Goal: Use online tool/utility: Utilize a website feature to perform a specific function

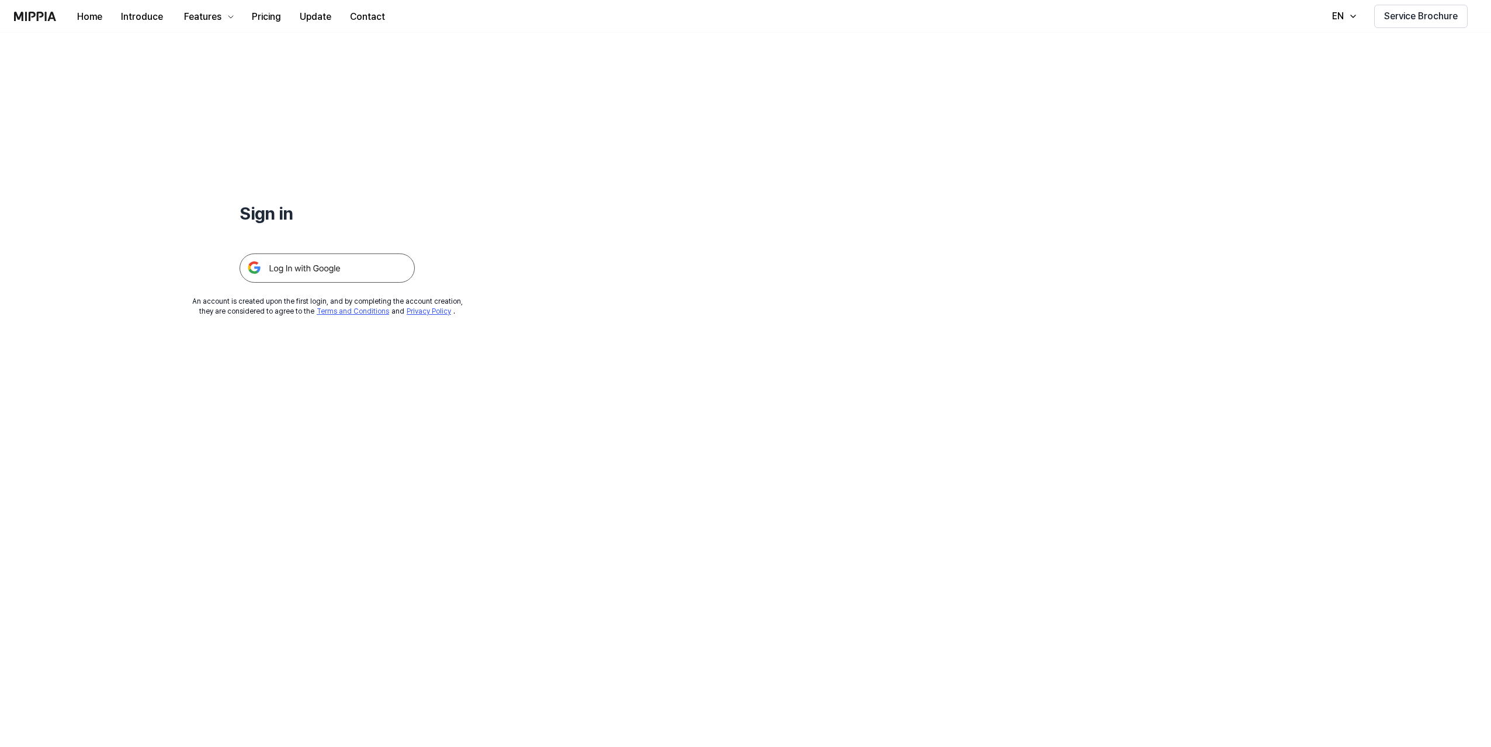
click at [324, 265] on img at bounding box center [327, 268] width 175 height 29
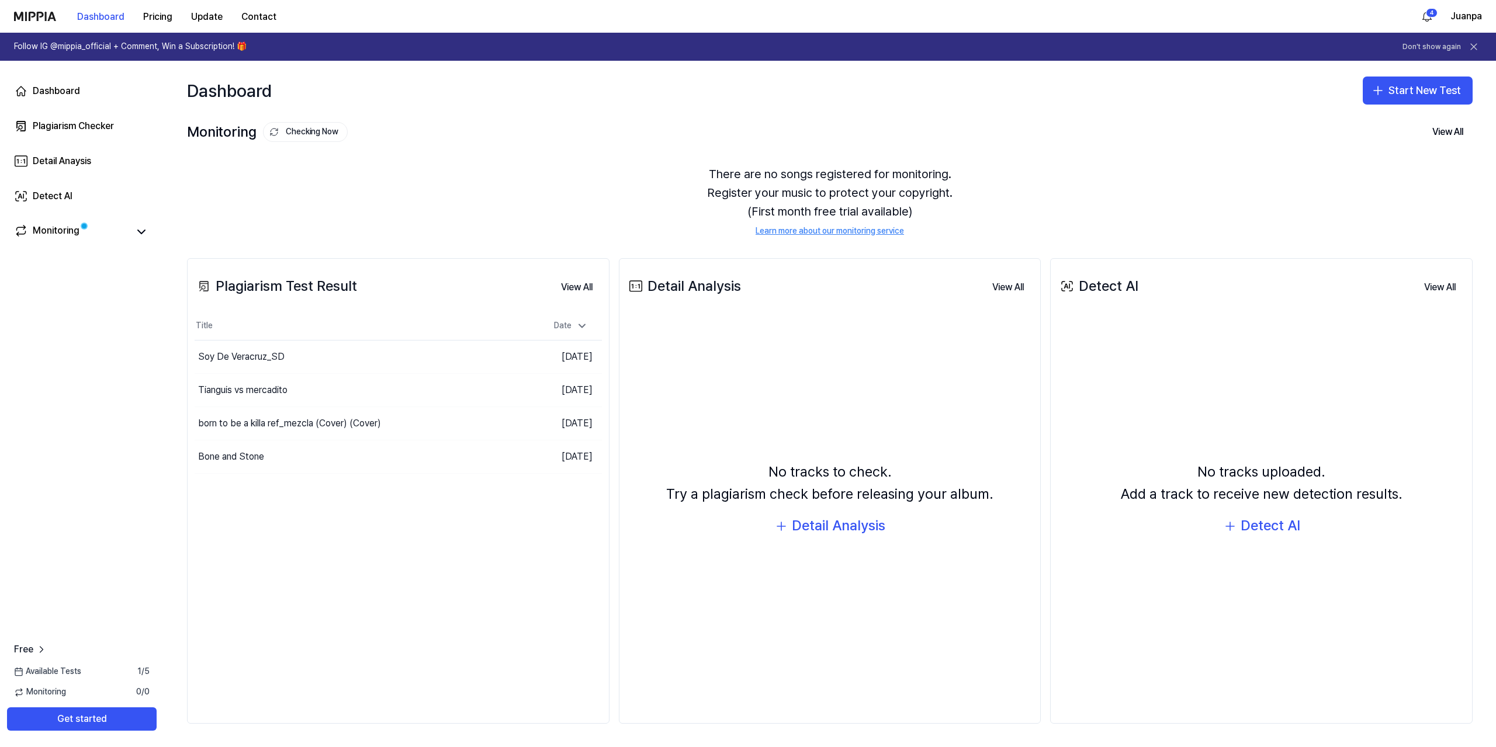
click at [0, 747] on nordpass-portal at bounding box center [0, 747] width 0 height 0
click at [1400, 82] on button "Start New Test" at bounding box center [1418, 91] width 110 height 28
click at [1400, 126] on div "Plagiarism test" at bounding box center [1390, 123] width 54 height 12
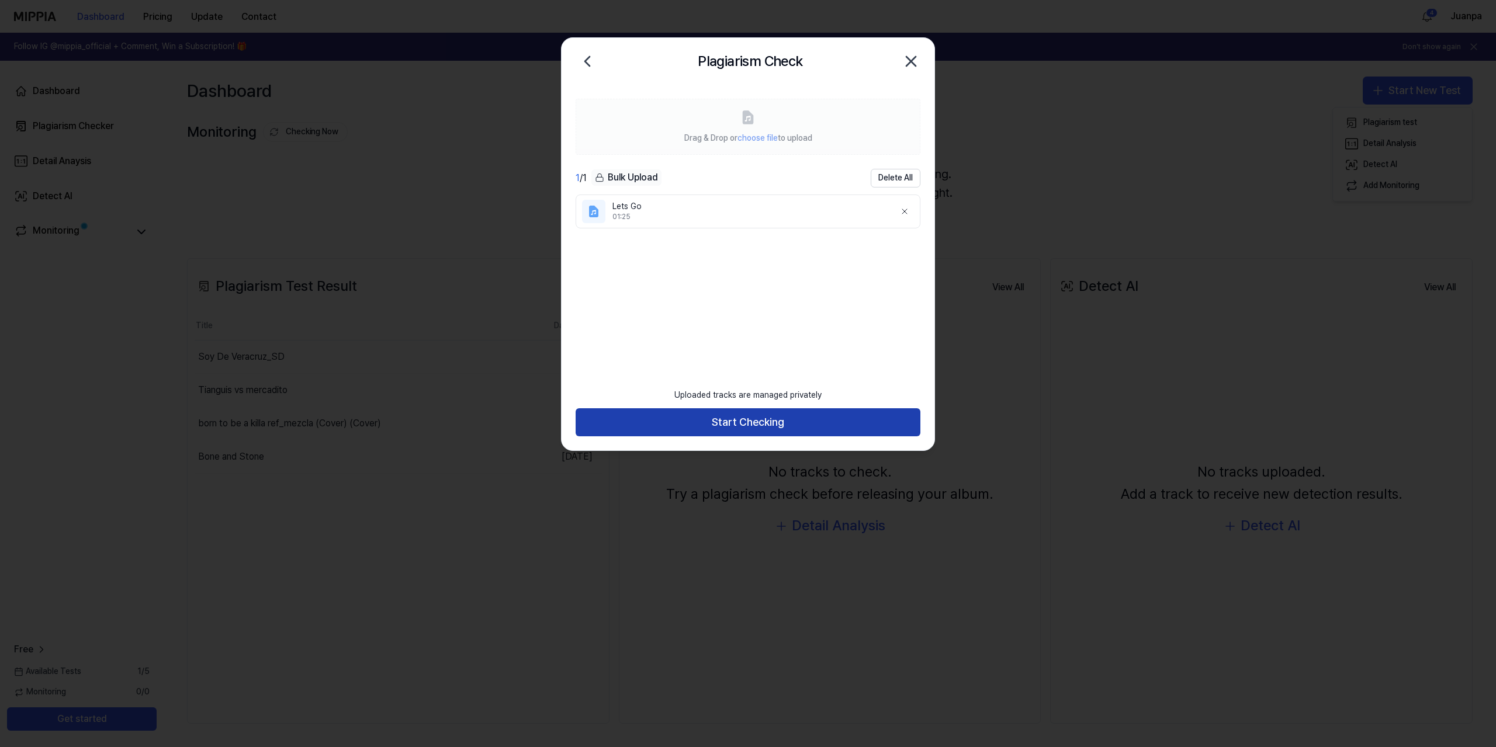
click at [725, 418] on button "Start Checking" at bounding box center [748, 422] width 345 height 28
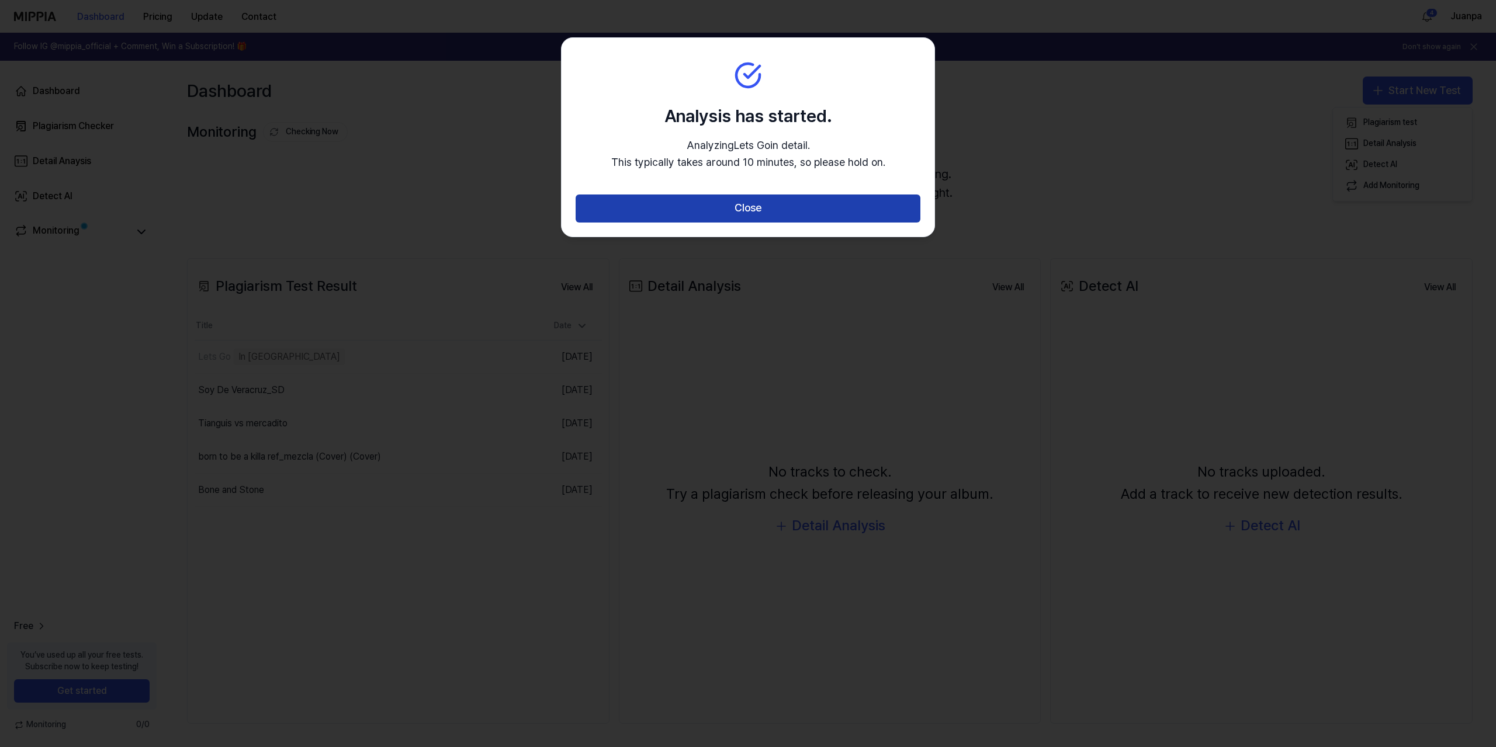
click at [767, 211] on button "Close" at bounding box center [748, 209] width 345 height 28
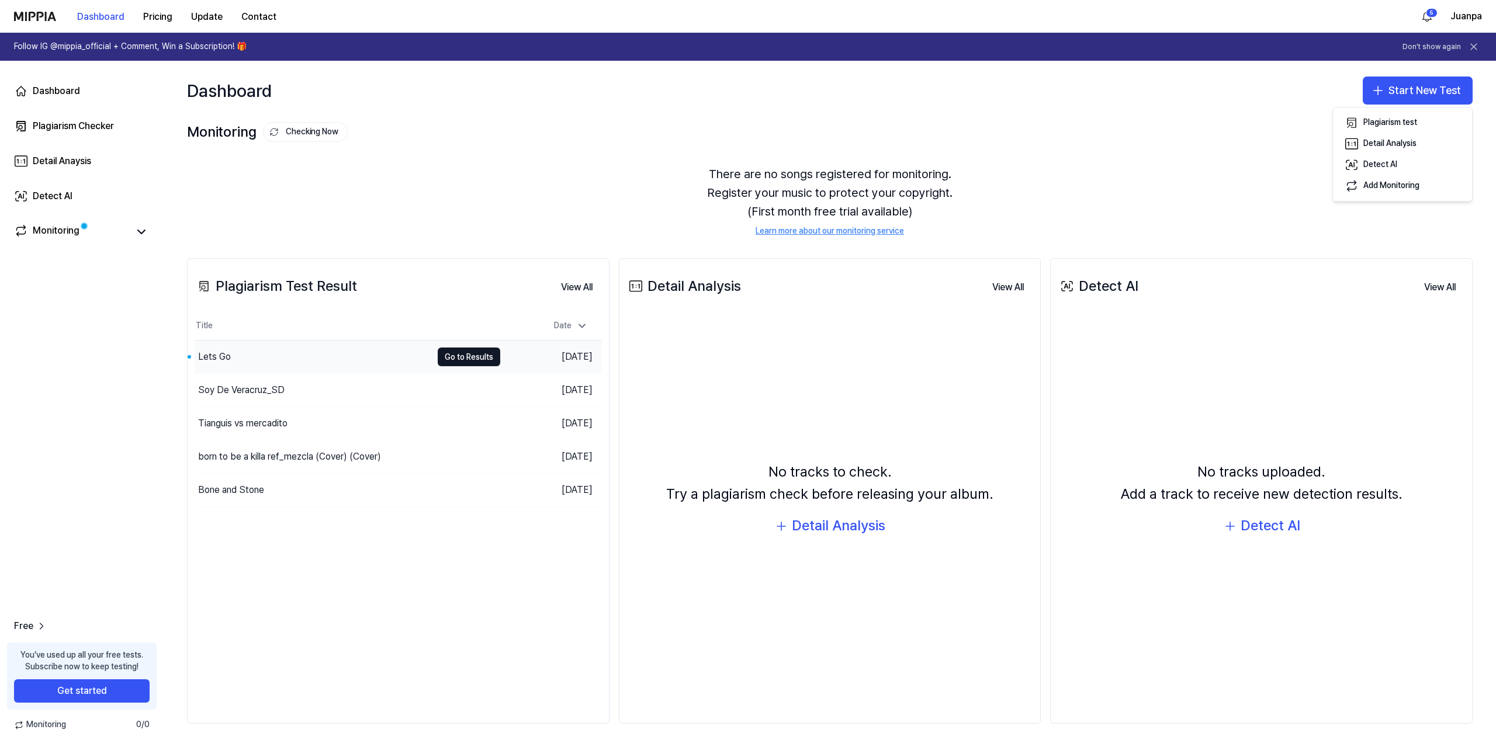
click at [227, 356] on div "Lets Go" at bounding box center [214, 357] width 33 height 14
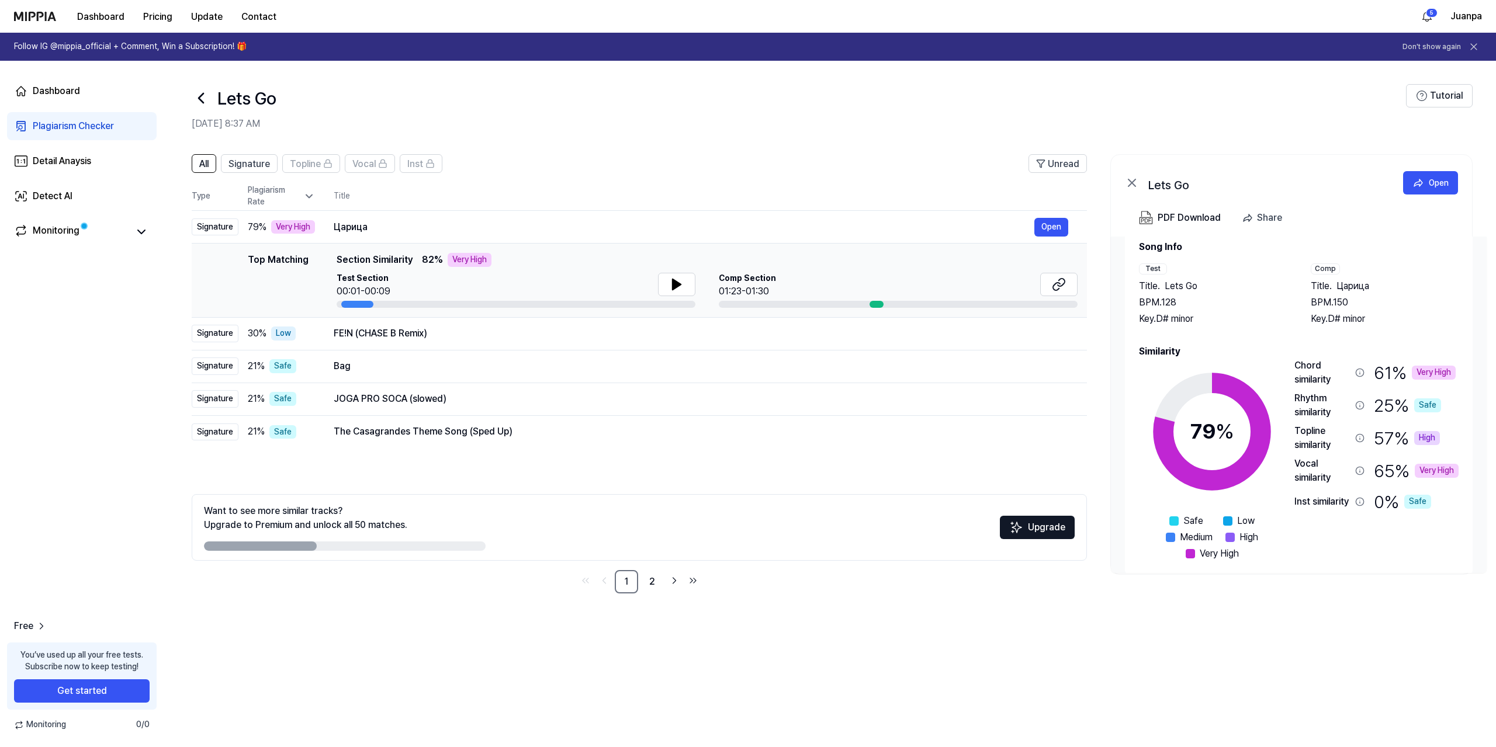
scroll to position [35, 0]
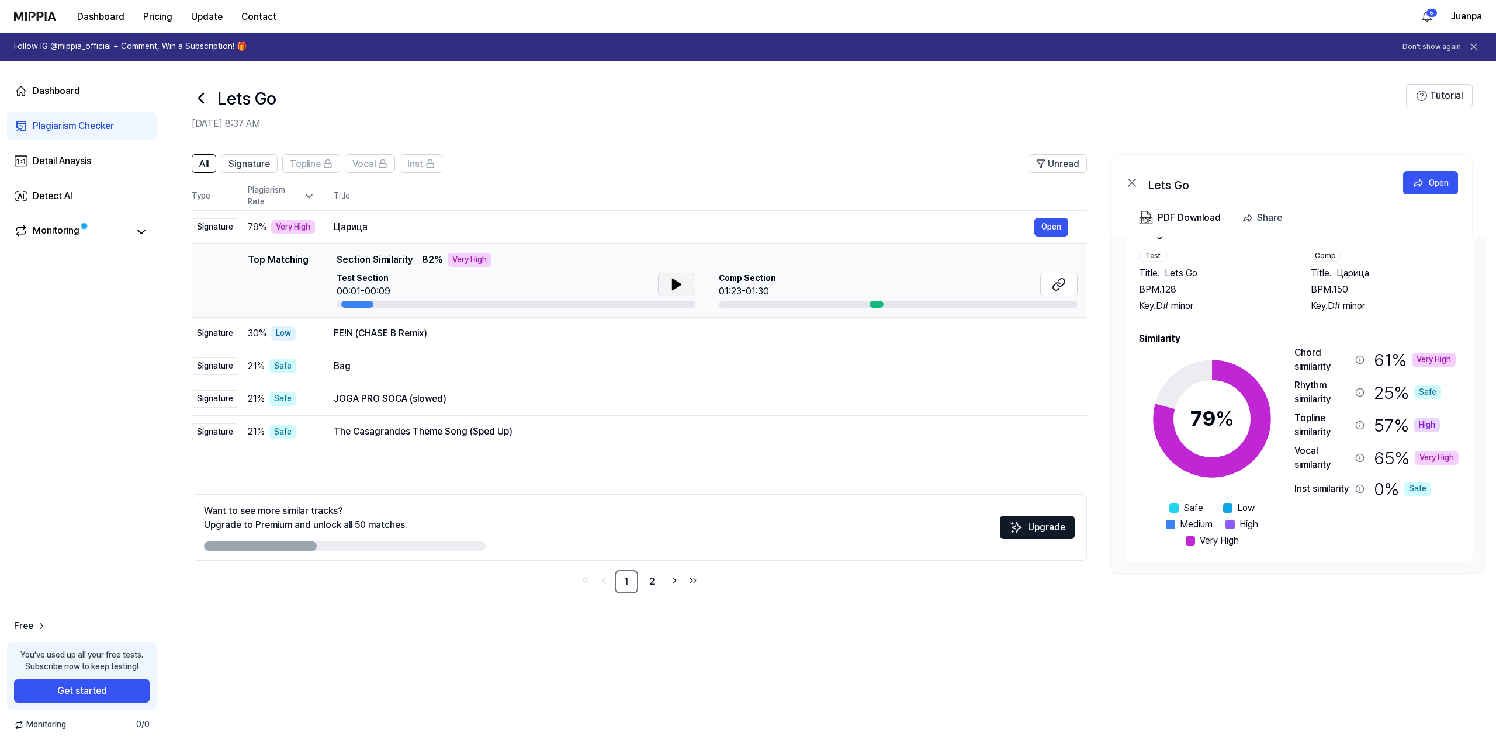
click at [686, 285] on button at bounding box center [676, 284] width 37 height 23
drag, startPoint x: 268, startPoint y: 545, endPoint x: 567, endPoint y: 559, distance: 300.1
click at [569, 554] on div "Want to see more similar tracks? Upgrade to Premium and unlock all 50 matches. …" at bounding box center [639, 527] width 895 height 67
click at [649, 579] on link "2" at bounding box center [651, 581] width 23 height 23
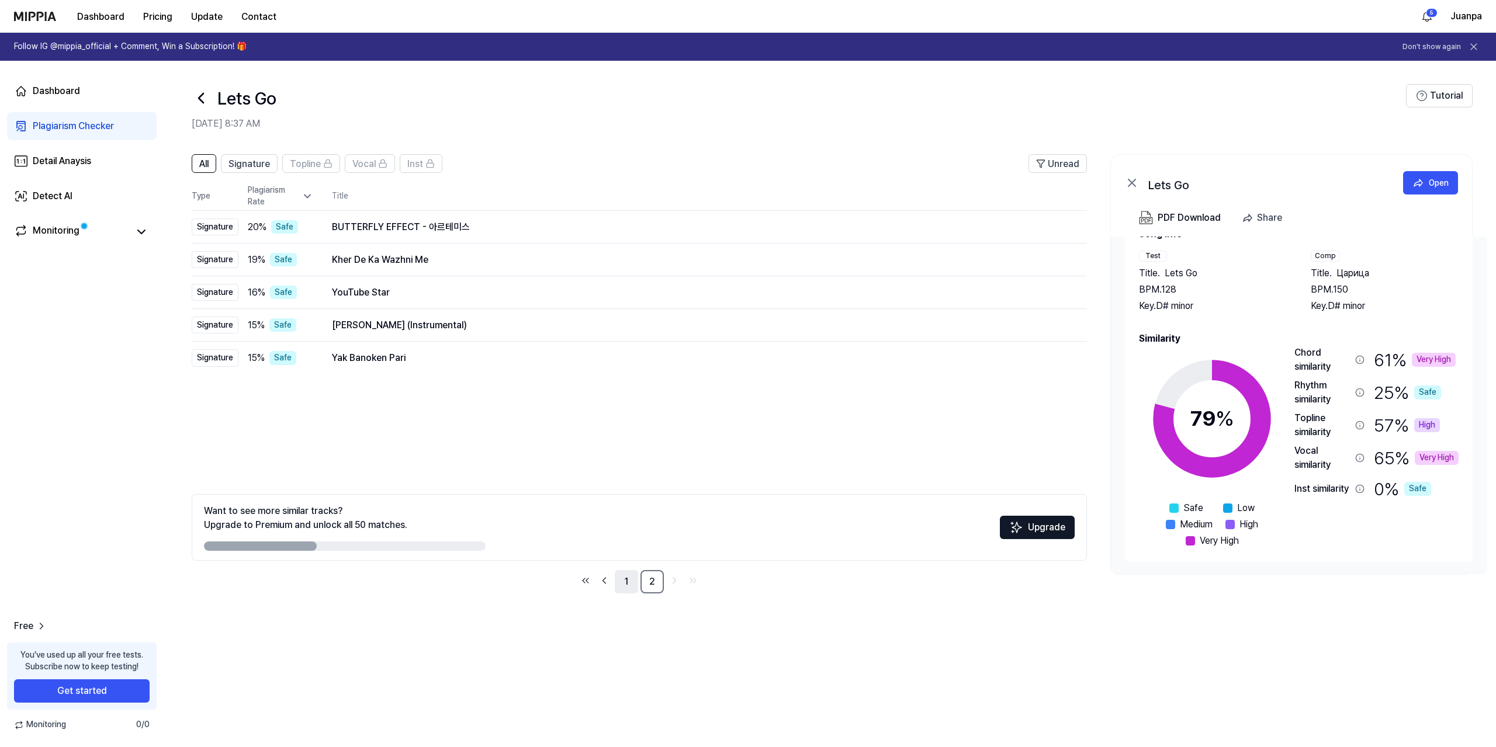
click at [628, 584] on link "1" at bounding box center [626, 581] width 23 height 23
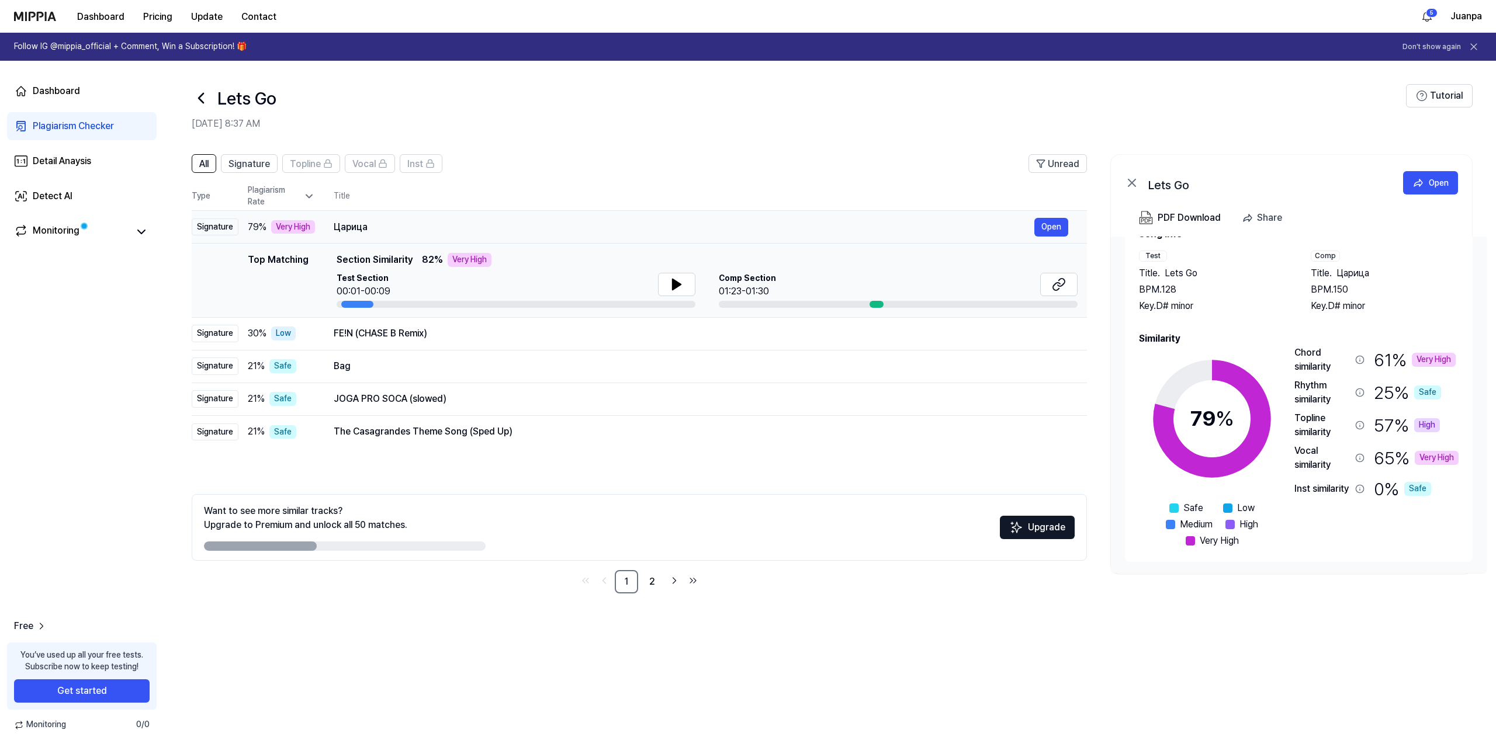
drag, startPoint x: 368, startPoint y: 224, endPoint x: 338, endPoint y: 226, distance: 30.4
click at [338, 226] on div "Царица" at bounding box center [684, 227] width 701 height 14
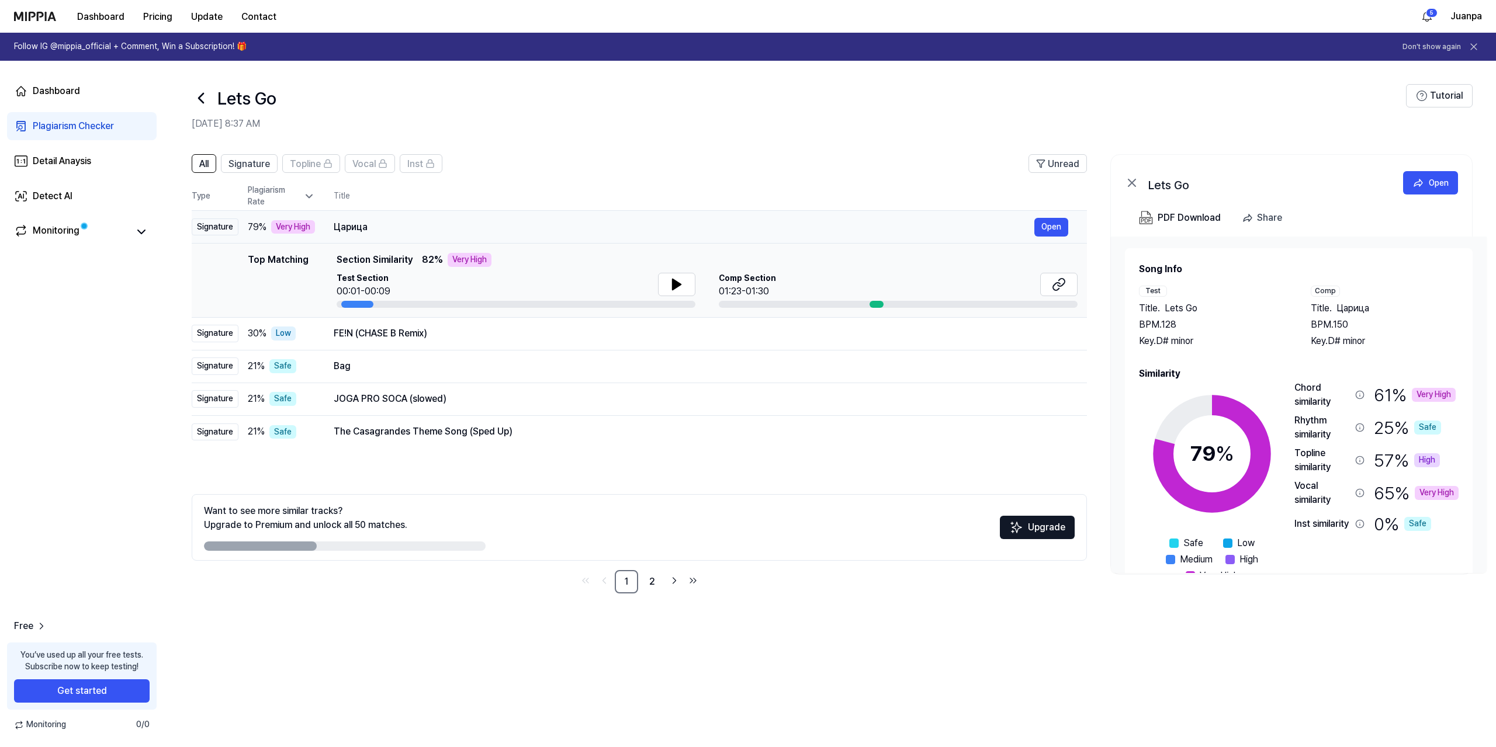
drag, startPoint x: 338, startPoint y: 226, endPoint x: 392, endPoint y: 223, distance: 54.5
click at [392, 223] on div "Царица" at bounding box center [684, 227] width 701 height 14
click at [1052, 227] on button "Open" at bounding box center [1051, 227] width 34 height 19
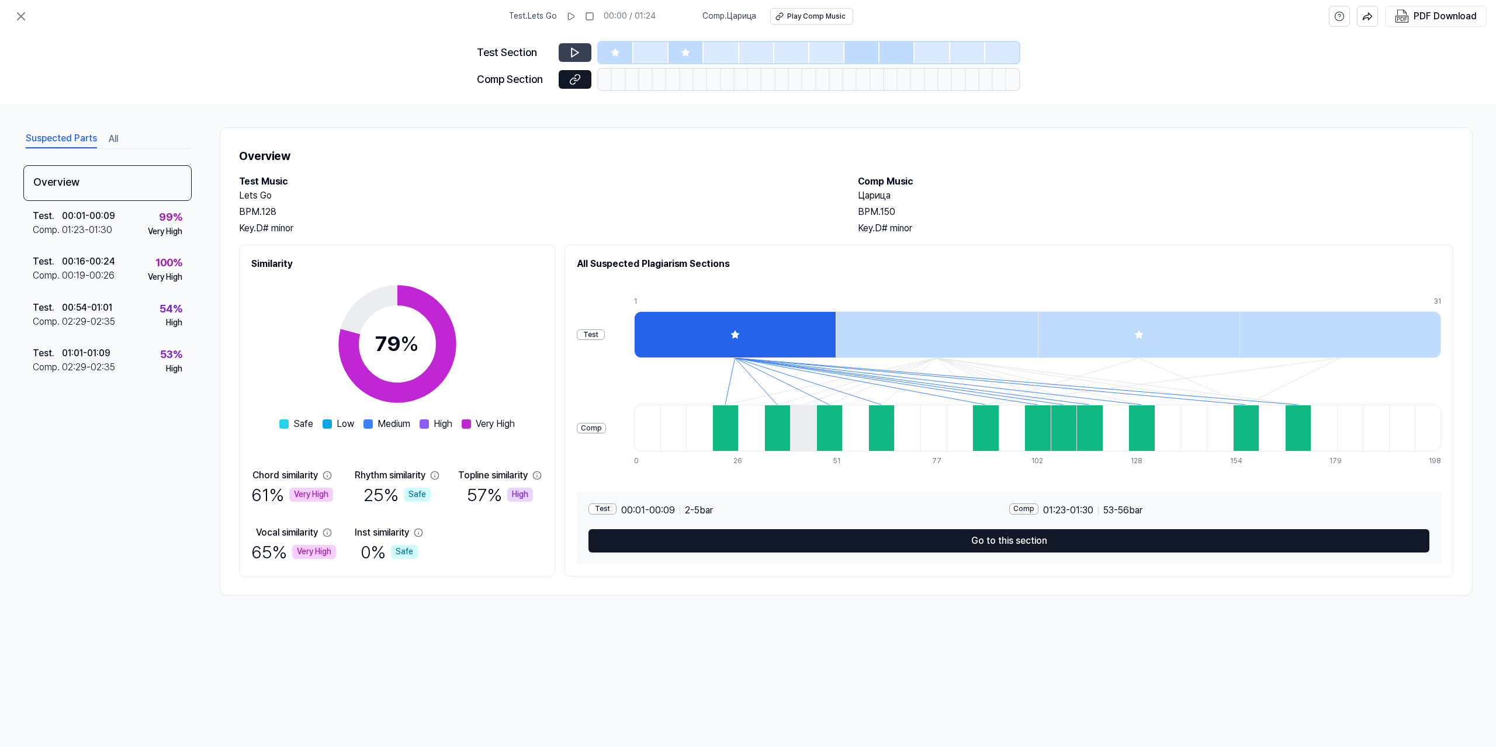
click at [580, 51] on icon at bounding box center [575, 53] width 12 height 12
click at [130, 222] on div "Test . 00:01 - 00:09 Comp . 01:23 - 01:30 99 % Very High" at bounding box center [107, 224] width 168 height 46
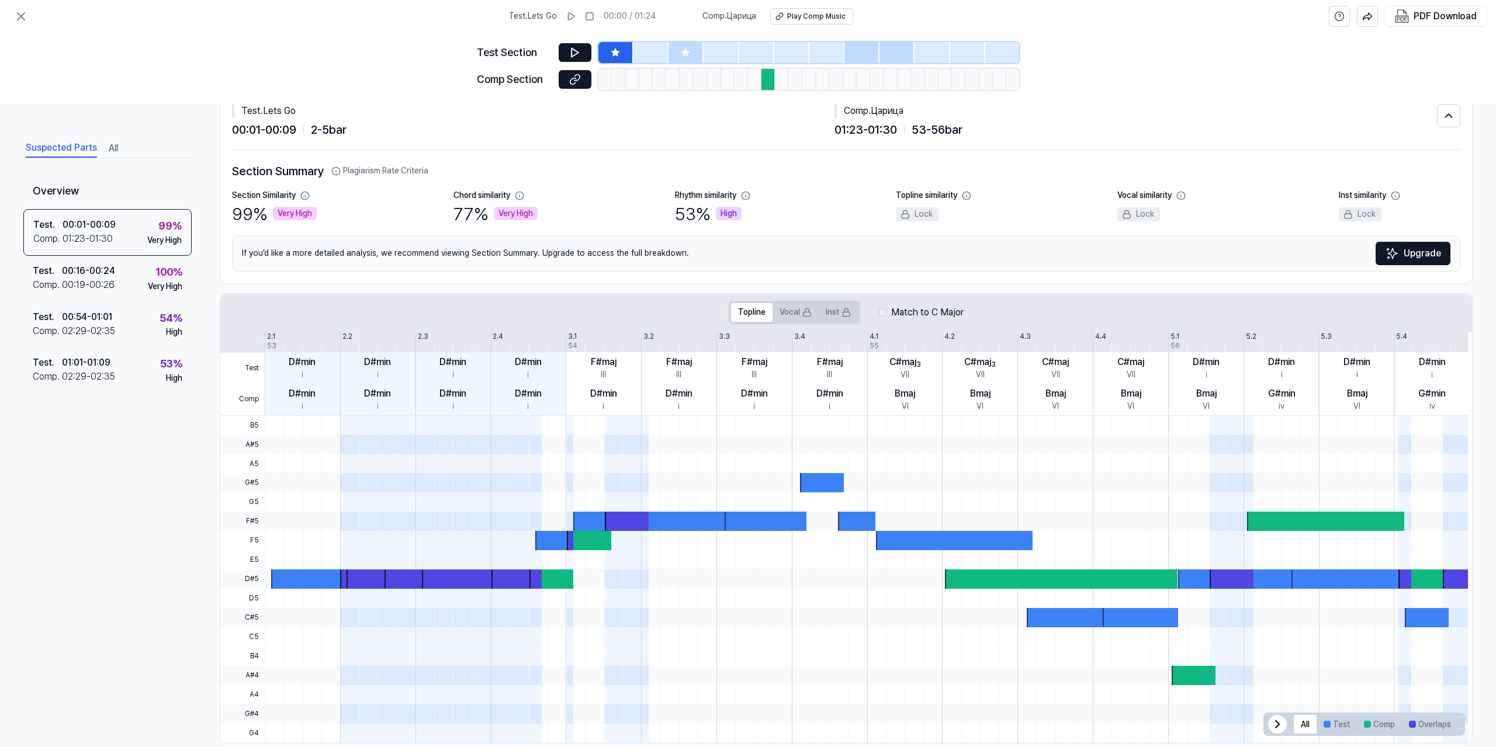
scroll to position [52, 0]
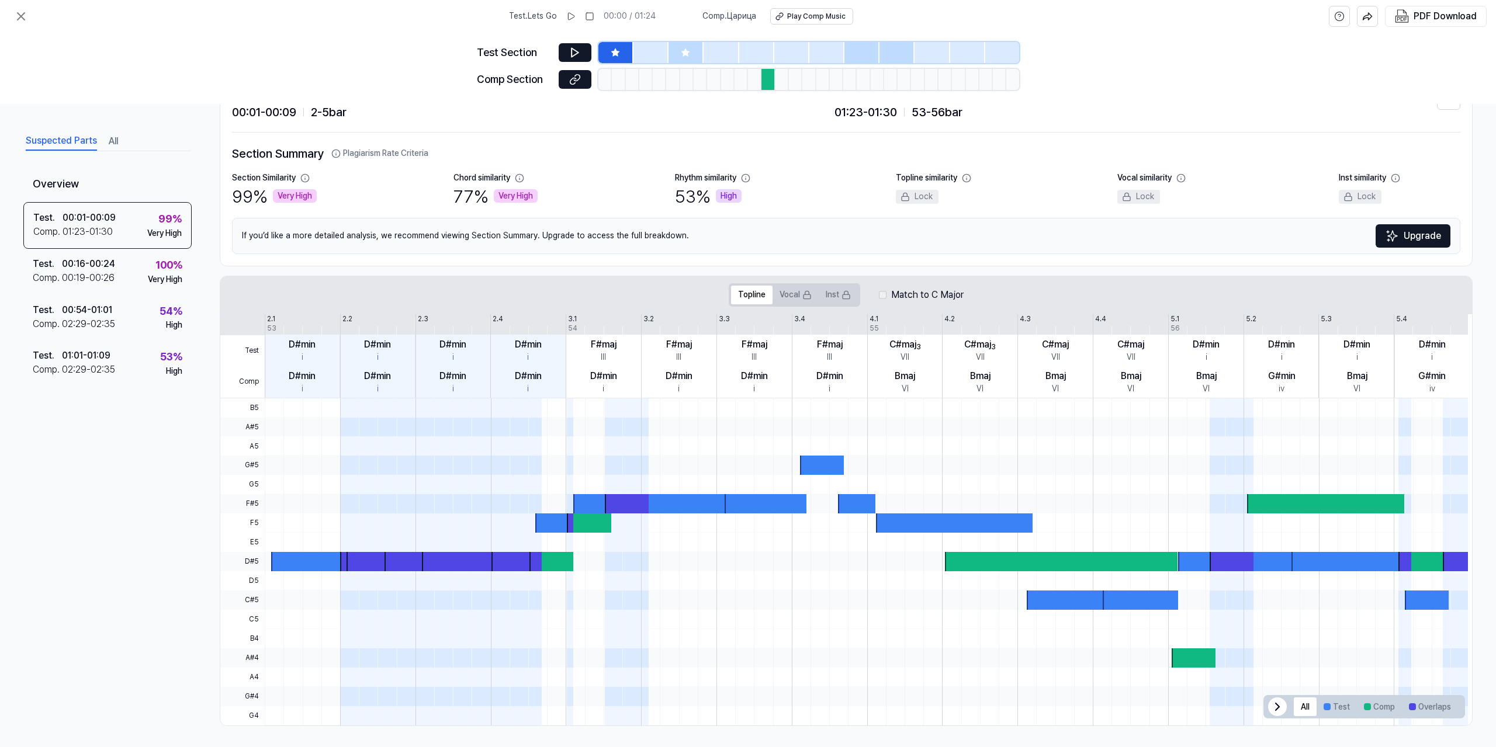
click at [1270, 705] on icon at bounding box center [1277, 707] width 14 height 14
click at [115, 137] on button "All" at bounding box center [113, 141] width 9 height 19
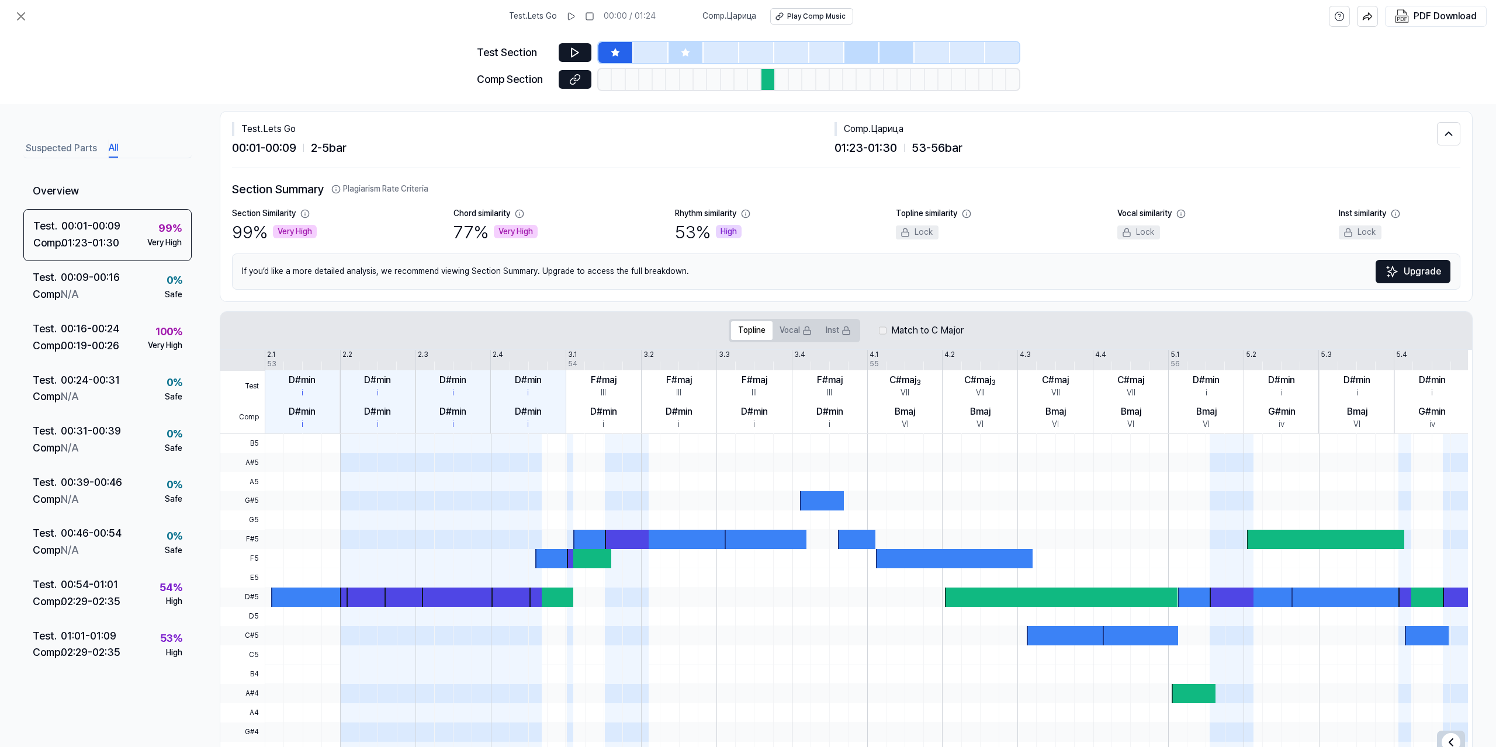
scroll to position [0, 0]
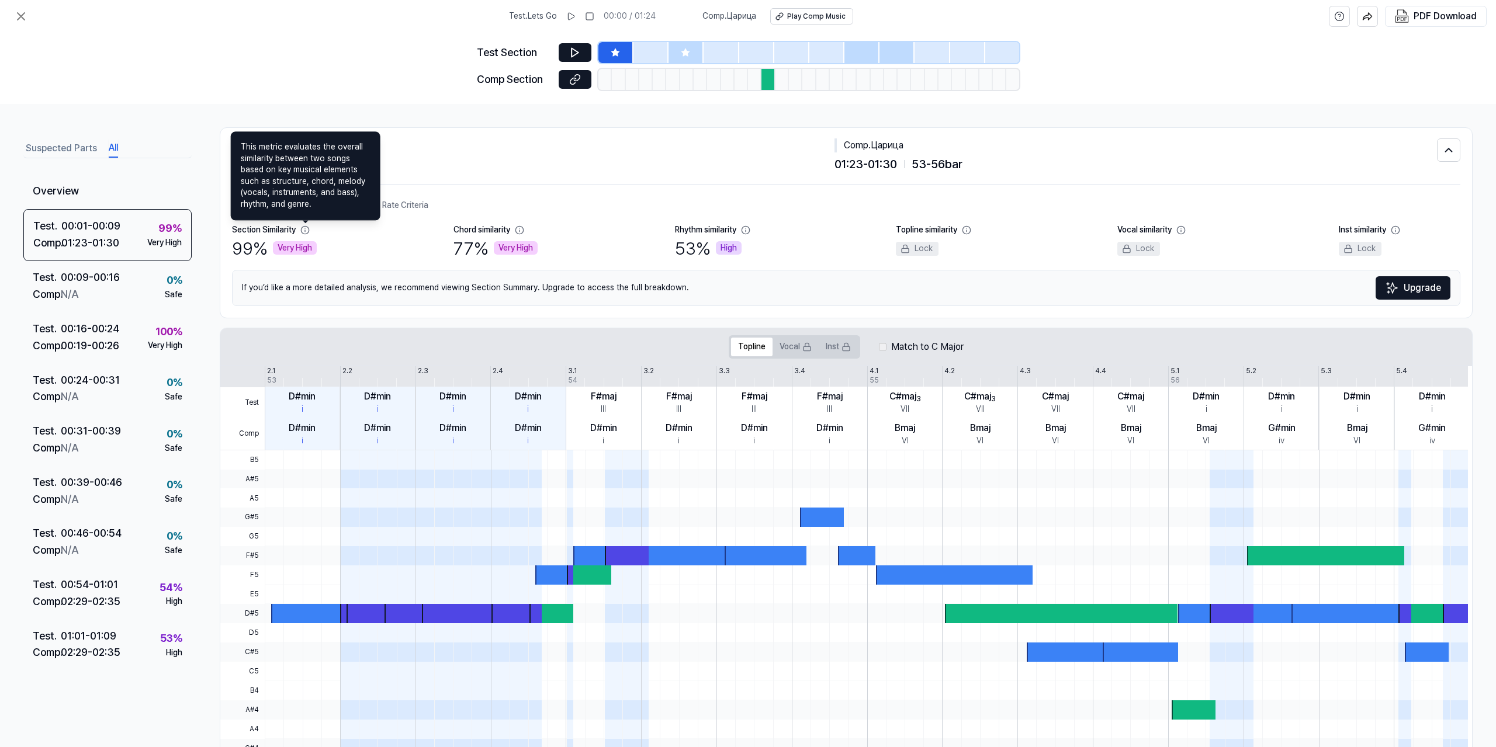
click at [56, 149] on button "Suspected Parts" at bounding box center [61, 148] width 71 height 19
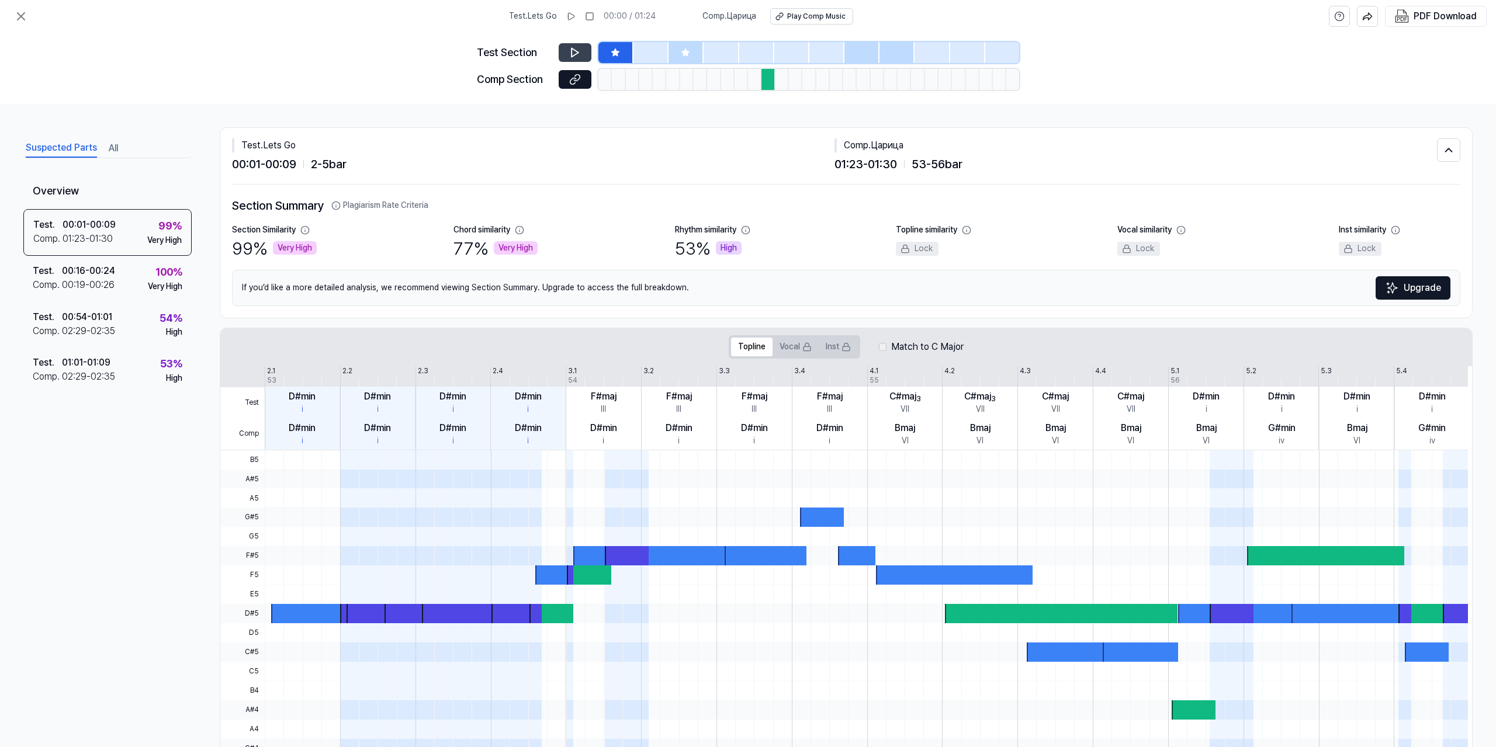
click at [567, 53] on button at bounding box center [575, 52] width 33 height 19
click at [579, 15] on button at bounding box center [571, 16] width 19 height 19
click at [806, 15] on div "Play Comp Music" at bounding box center [816, 17] width 58 height 10
drag, startPoint x: 872, startPoint y: 147, endPoint x: 910, endPoint y: 148, distance: 38.0
click at [910, 148] on div "Comp . Царица" at bounding box center [1136, 145] width 603 height 14
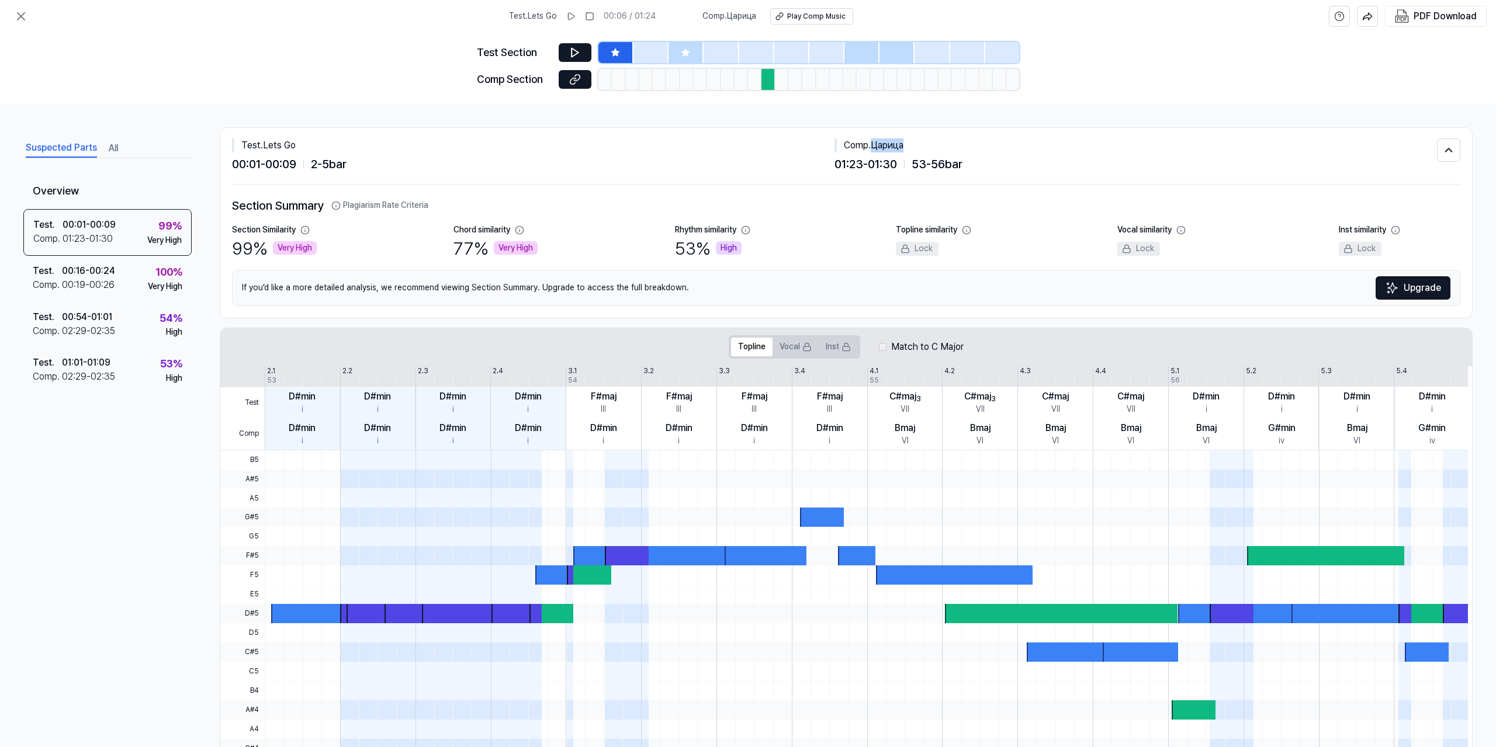
copy div "Царица"
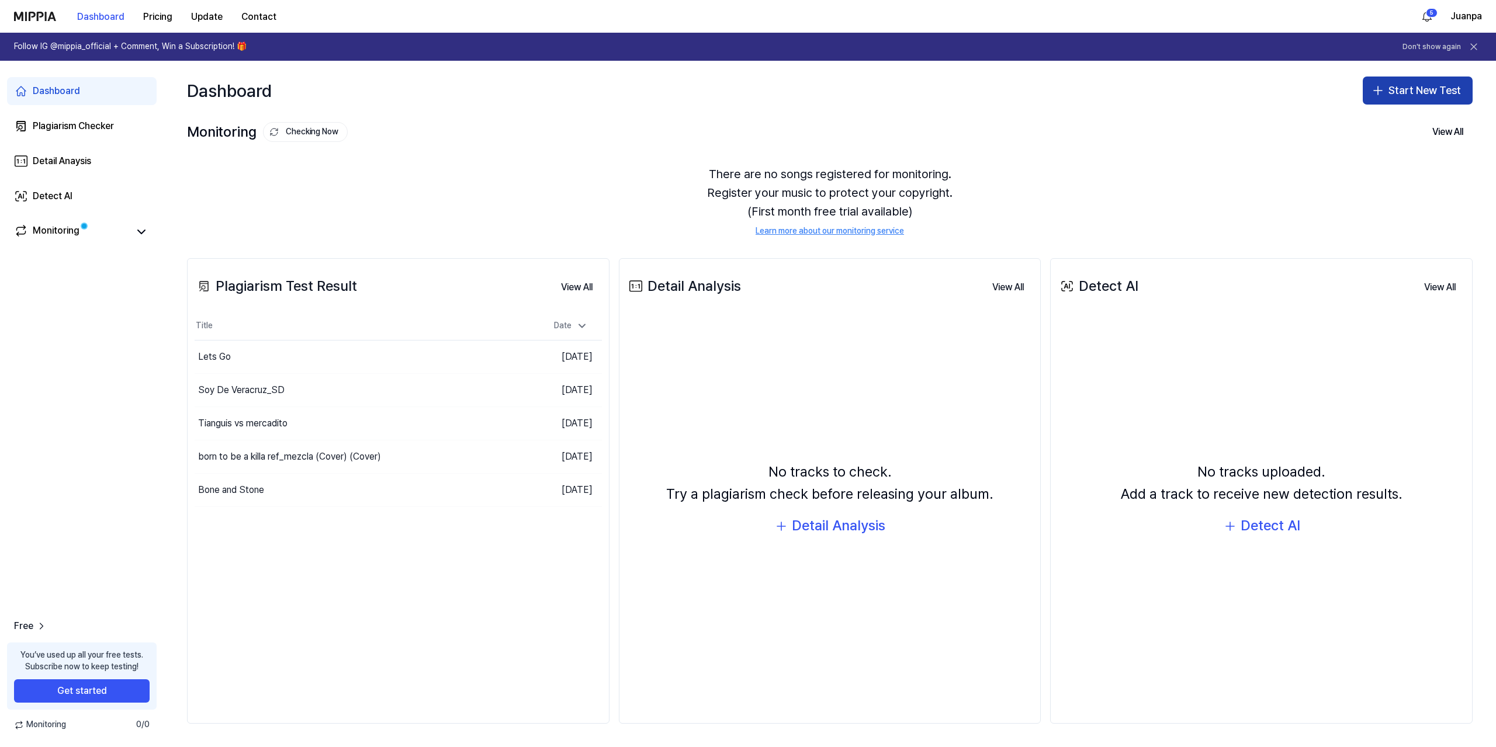
click at [1391, 92] on button "Start New Test" at bounding box center [1418, 91] width 110 height 28
click at [1357, 122] on icon "button" at bounding box center [1352, 123] width 14 height 14
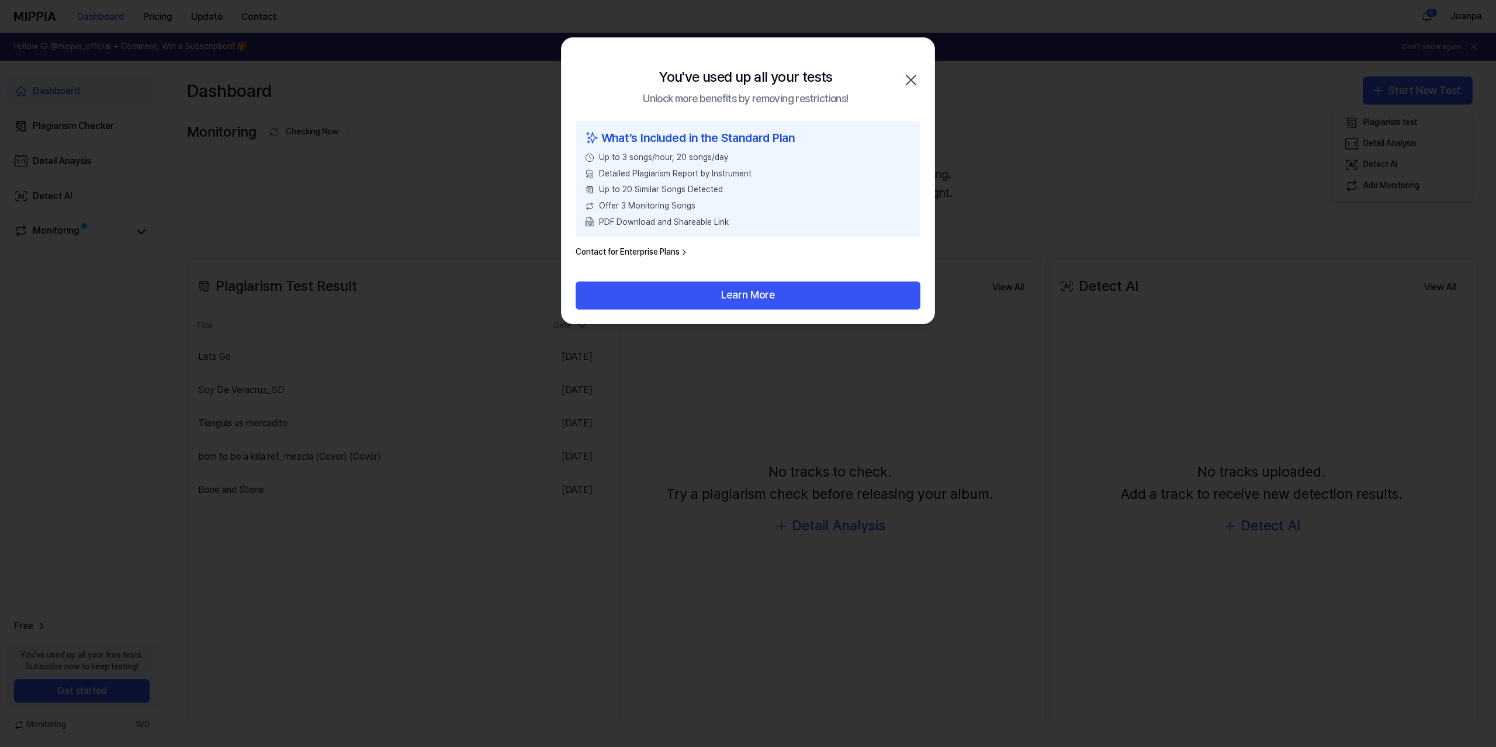
drag, startPoint x: 914, startPoint y: 78, endPoint x: 969, endPoint y: 73, distance: 55.1
click at [914, 78] on icon "button" at bounding box center [911, 80] width 19 height 19
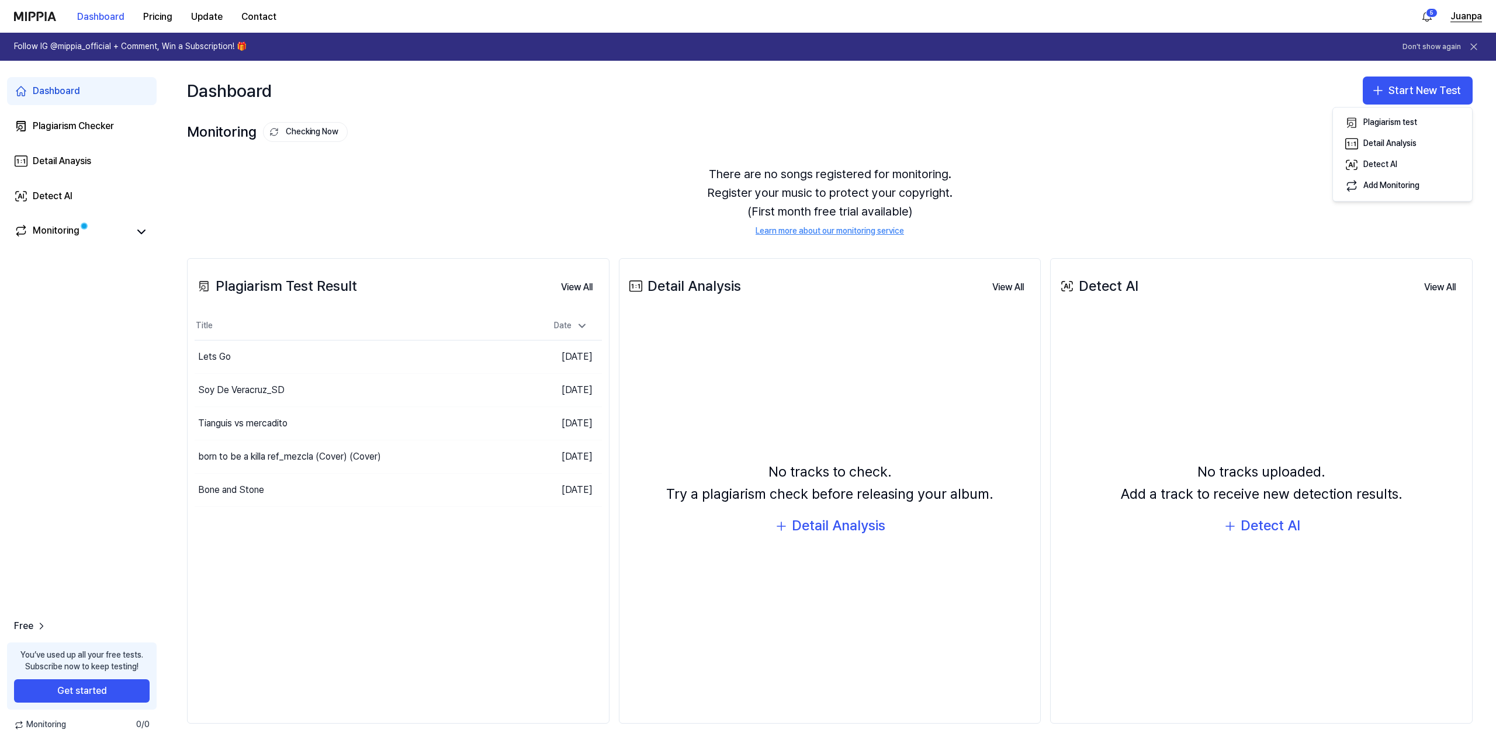
click at [1459, 13] on button "Juanpa" at bounding box center [1466, 16] width 32 height 14
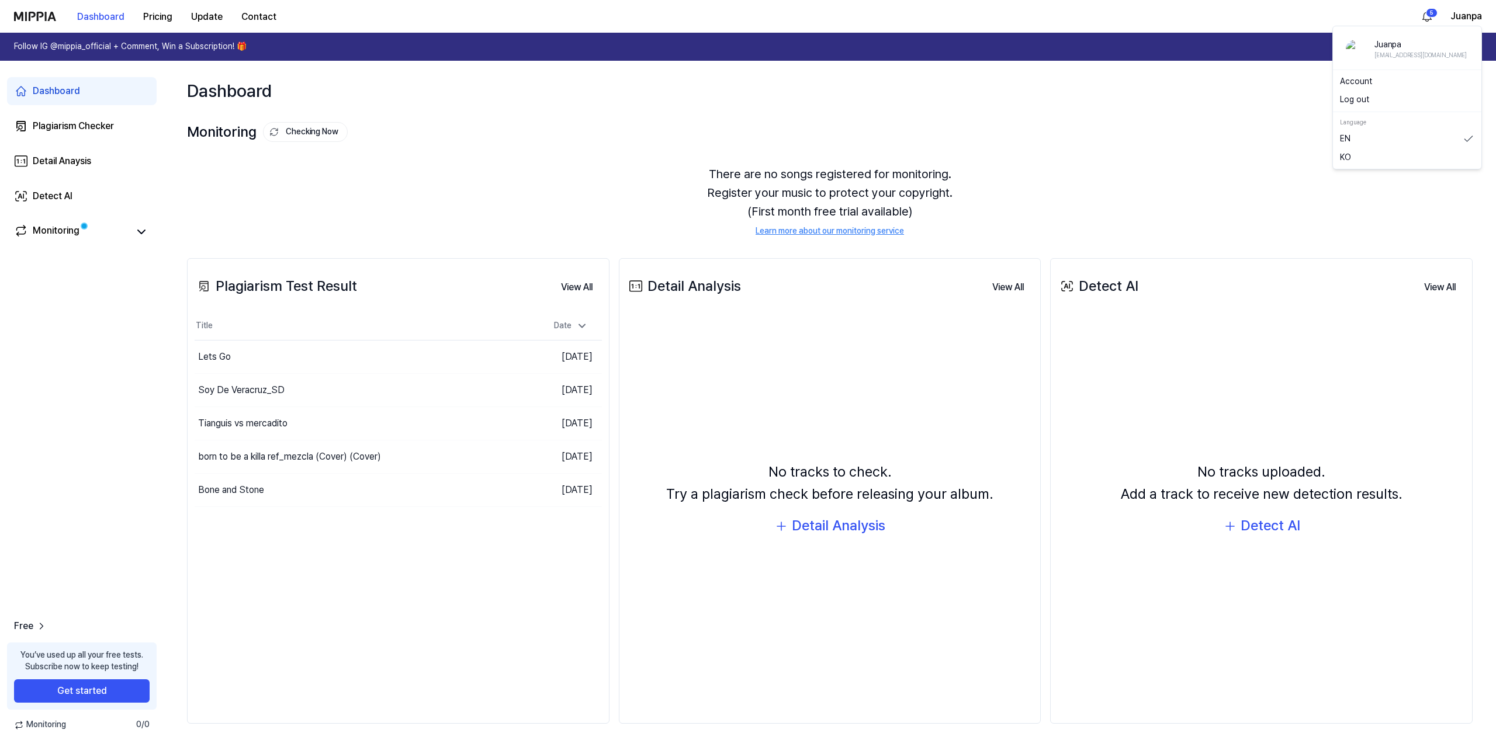
click at [1348, 99] on button "Log out" at bounding box center [1407, 100] width 134 height 12
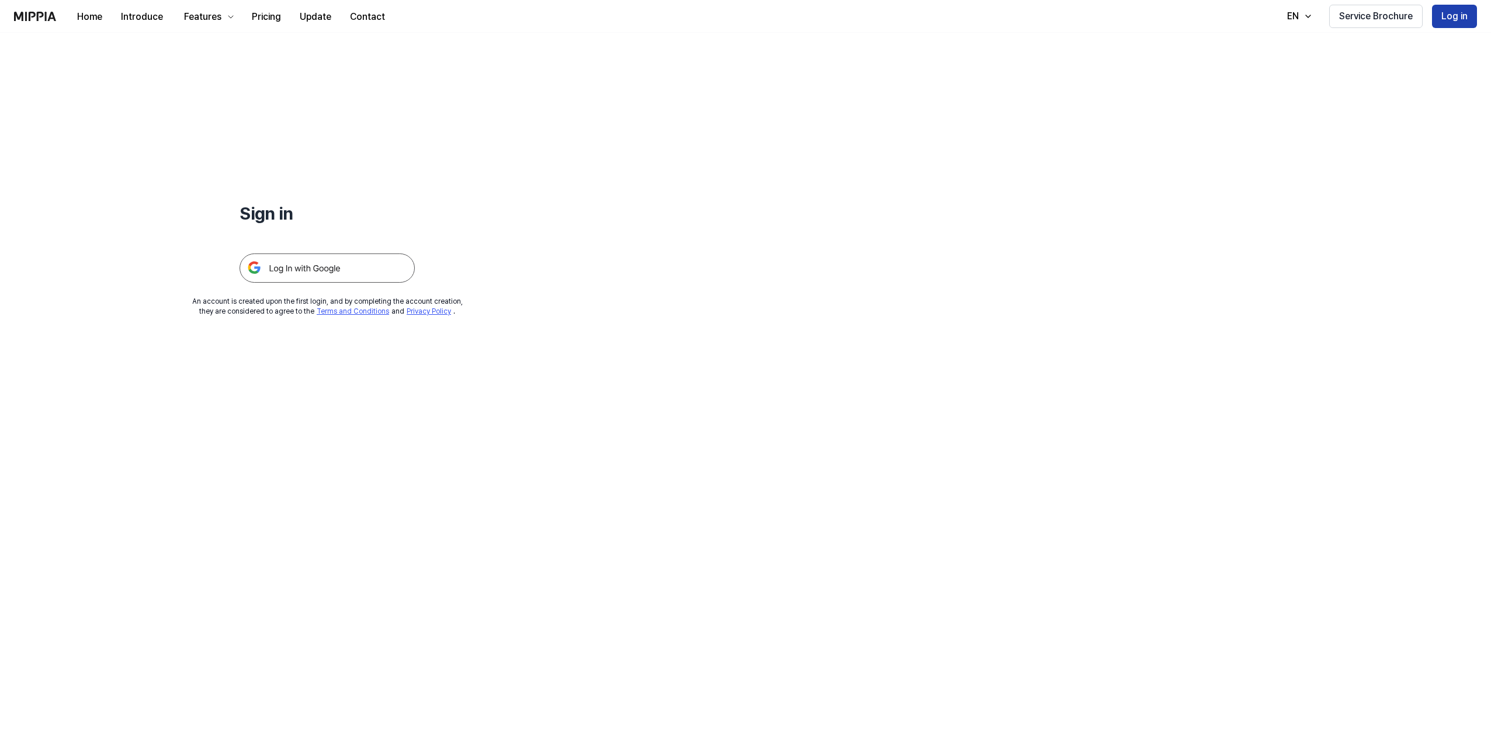
click at [1473, 16] on button "Log in" at bounding box center [1454, 16] width 45 height 23
click at [333, 261] on img at bounding box center [327, 268] width 175 height 29
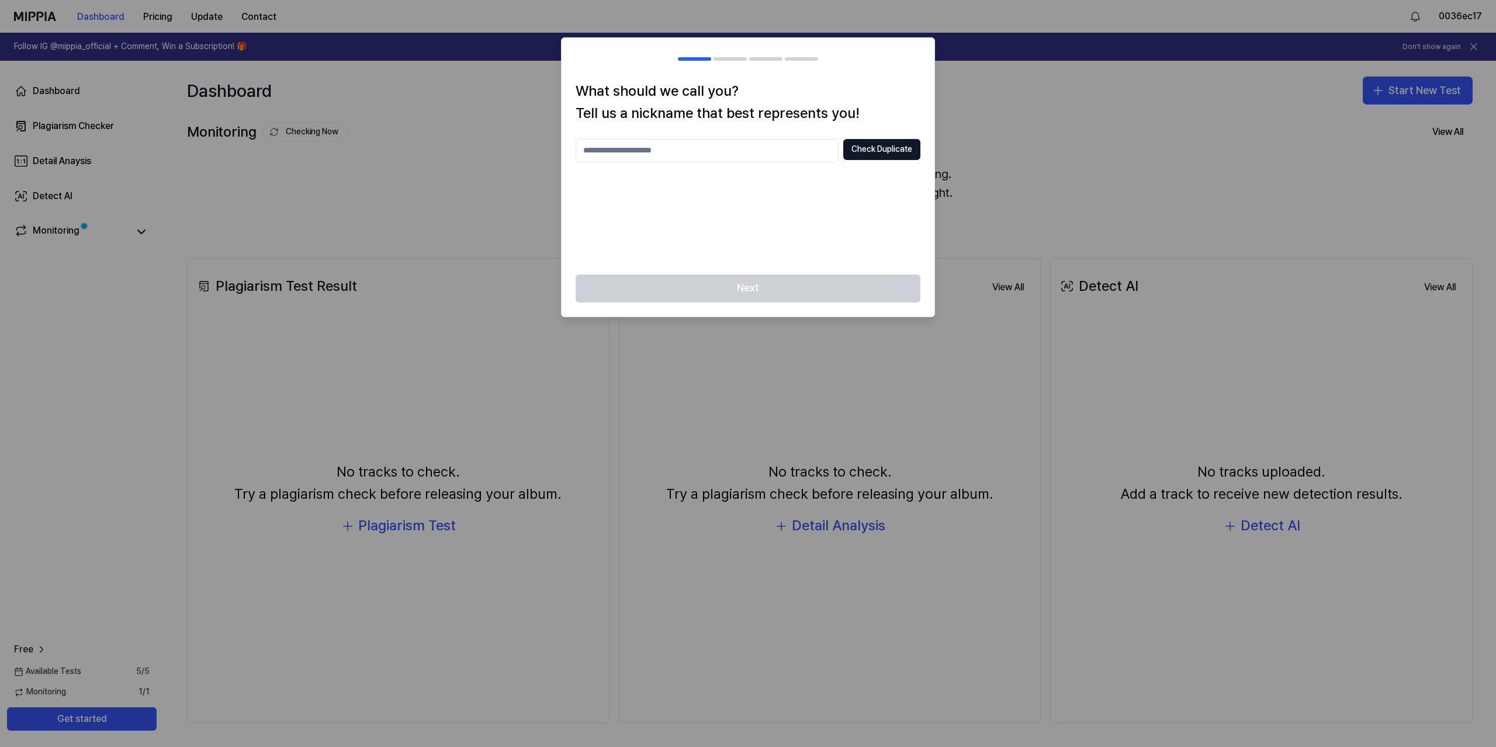
click at [687, 157] on input "text" at bounding box center [707, 150] width 263 height 23
type input "**********"
click at [892, 147] on button "Check Duplicate" at bounding box center [881, 149] width 77 height 21
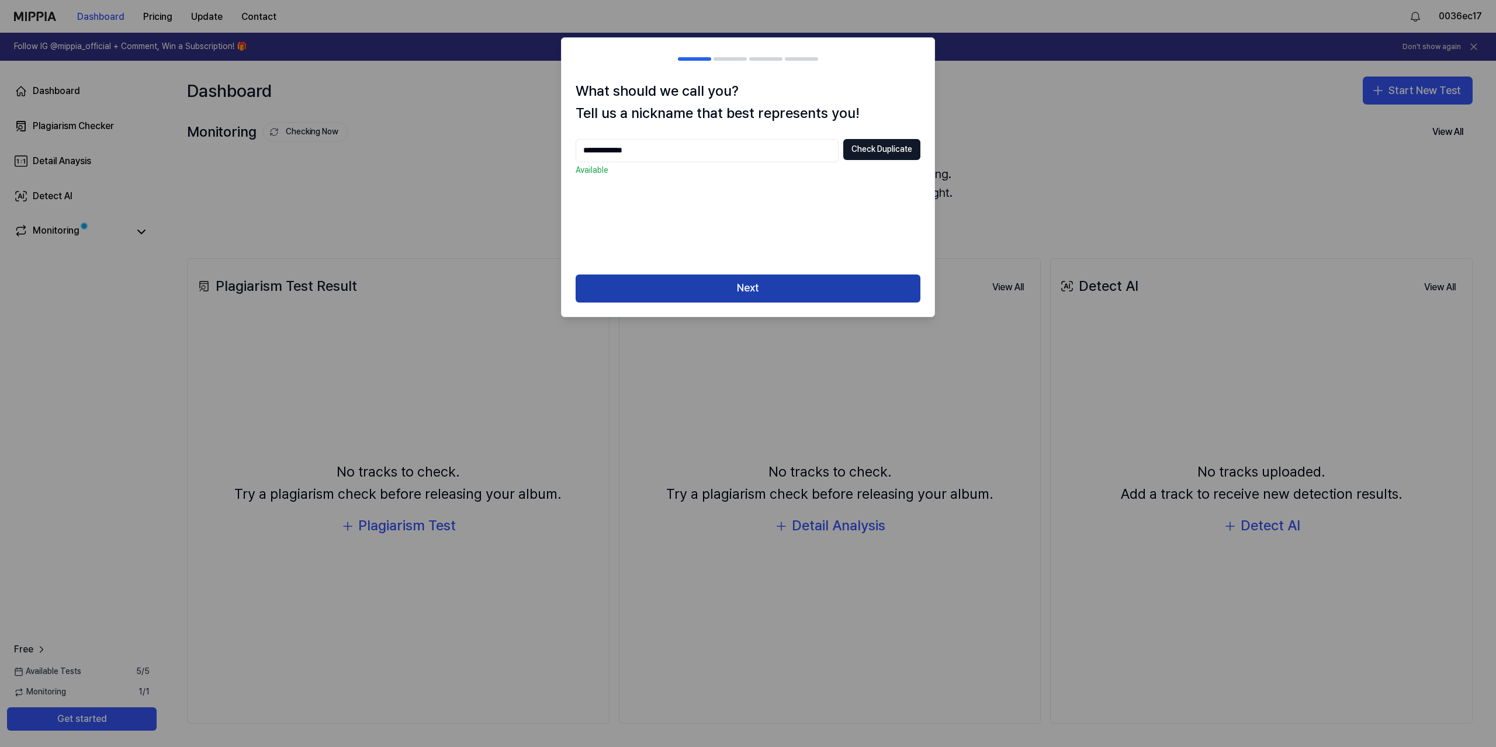
click at [775, 290] on button "Next" at bounding box center [748, 289] width 345 height 28
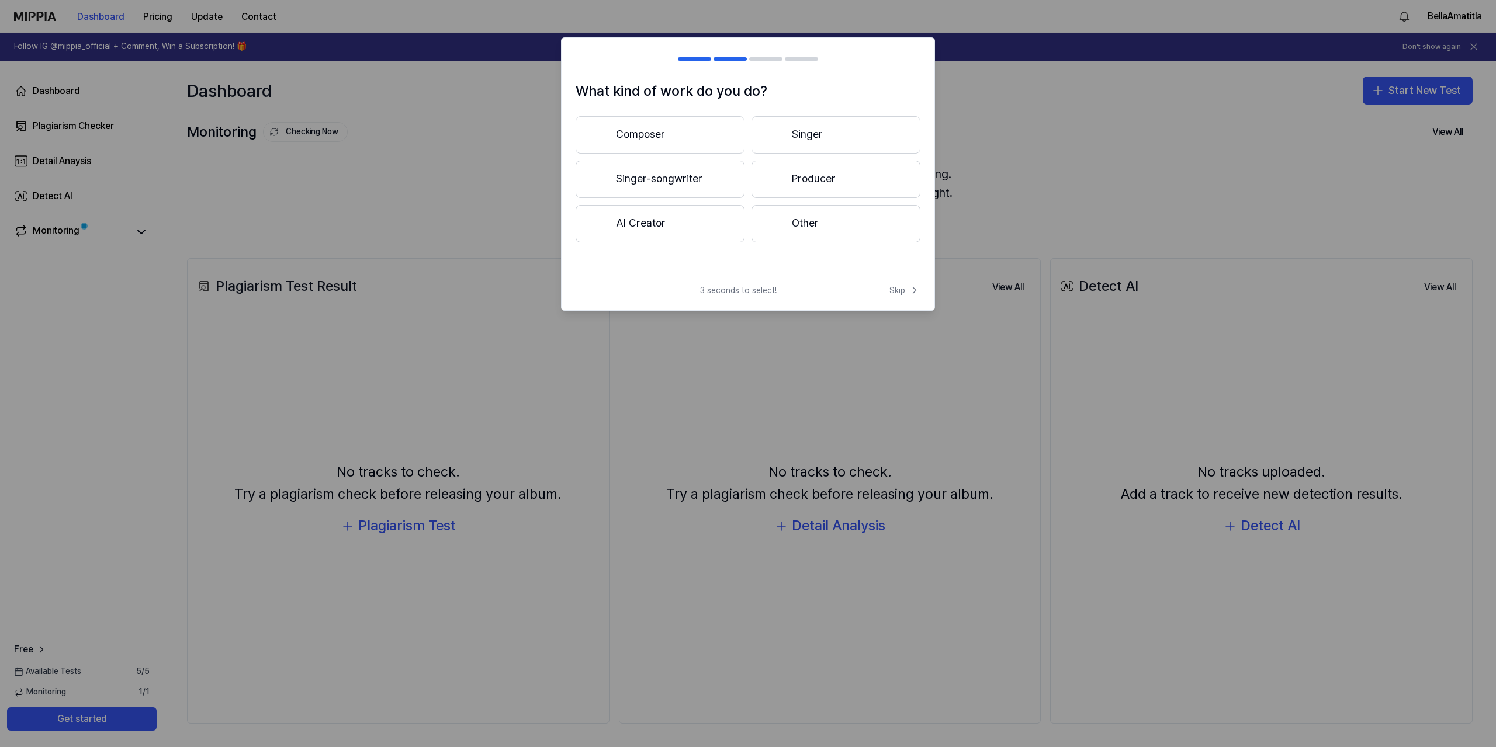
click at [670, 182] on button "Singer-songwriter" at bounding box center [660, 179] width 169 height 37
click at [713, 187] on button "Less than 3 years" at bounding box center [660, 180] width 169 height 39
click at [690, 238] on button "Other" at bounding box center [660, 228] width 168 height 37
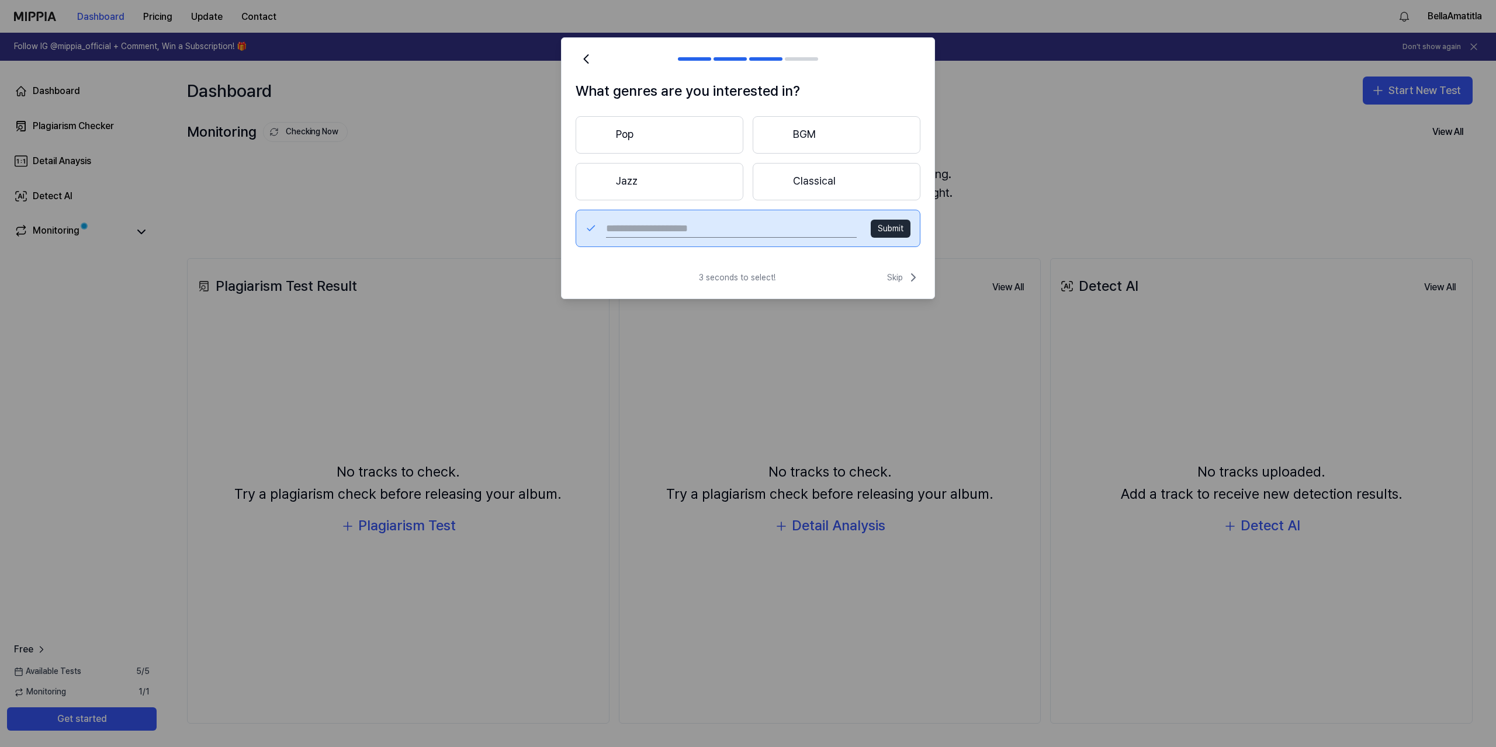
click at [882, 228] on button "Submit" at bounding box center [891, 229] width 40 height 19
click at [704, 233] on input "text" at bounding box center [731, 228] width 251 height 19
type input "****"
click at [875, 233] on button "Submit" at bounding box center [891, 229] width 40 height 19
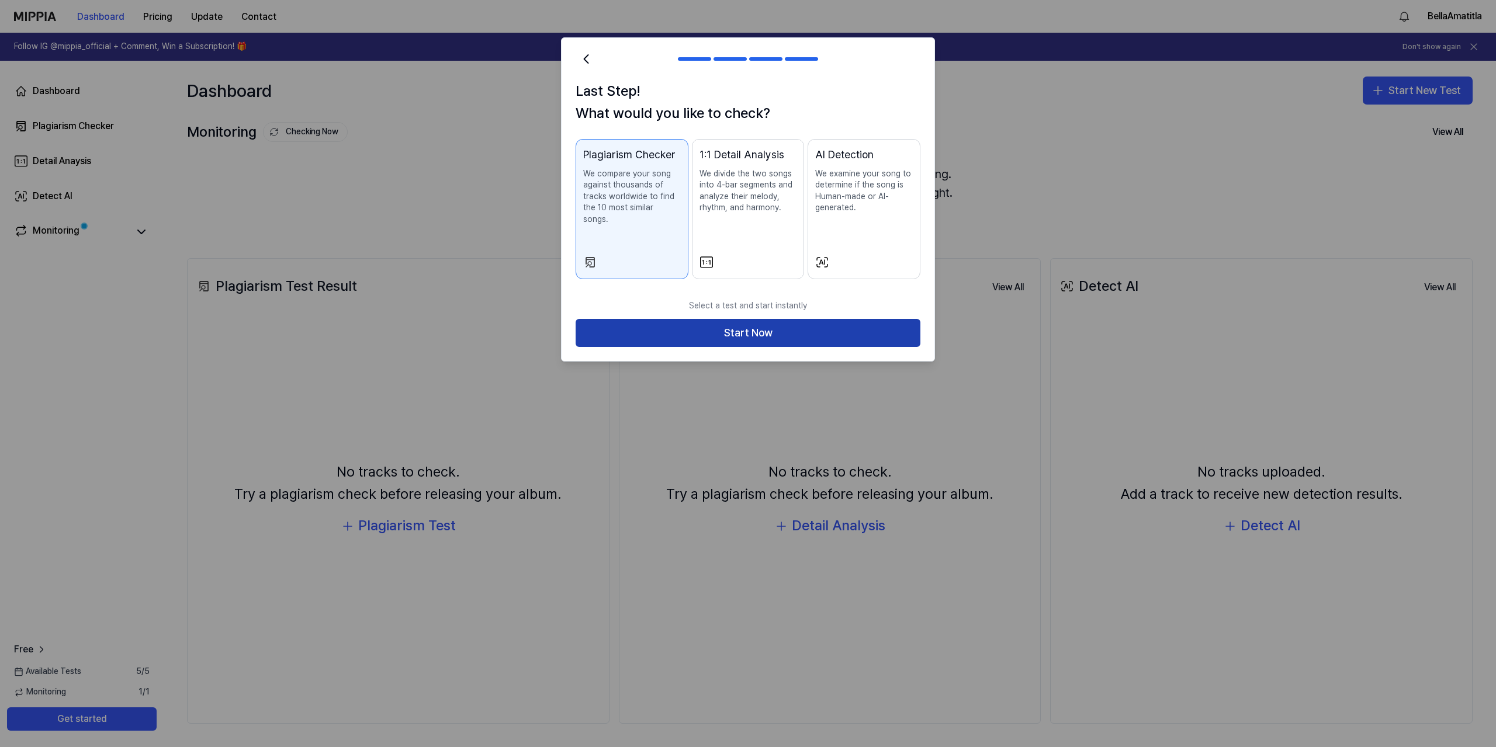
click at [768, 320] on button "Start Now" at bounding box center [748, 333] width 345 height 28
